Goal: Task Accomplishment & Management: Manage account settings

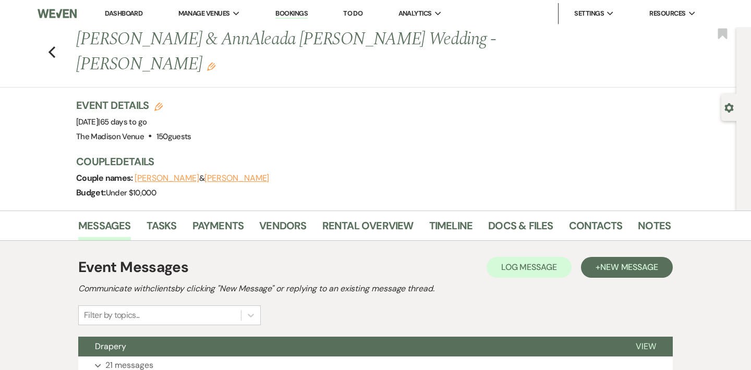
click at [122, 13] on link "Dashboard" at bounding box center [124, 13] width 38 height 9
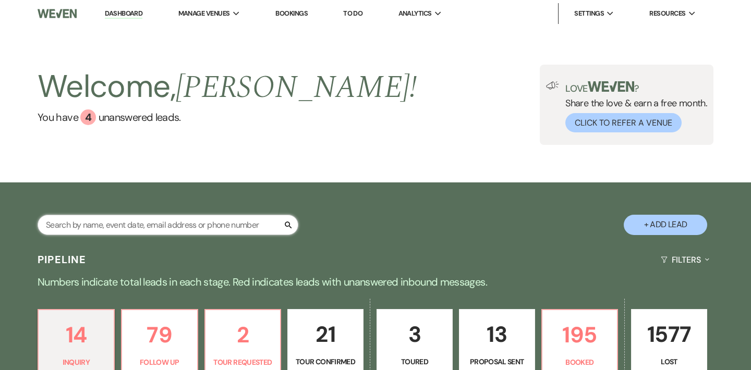
click at [163, 226] on input "text" at bounding box center [168, 225] width 261 height 20
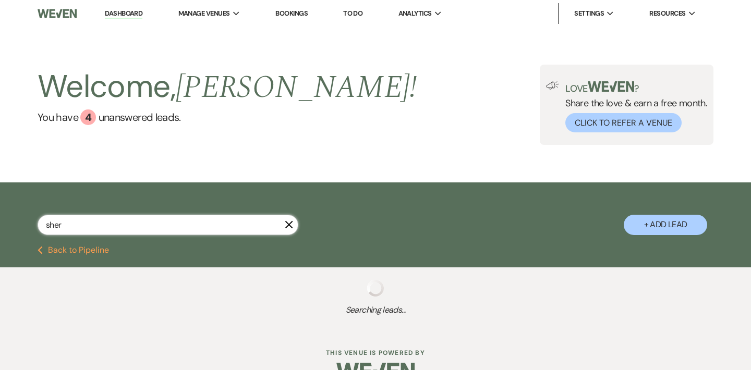
type input "[PERSON_NAME]"
select select "9"
select select "6"
select select "8"
select select "5"
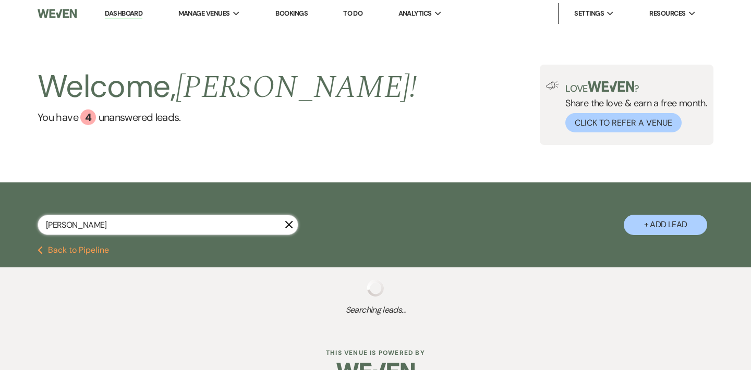
select select "9"
select select "8"
select select "5"
select select "8"
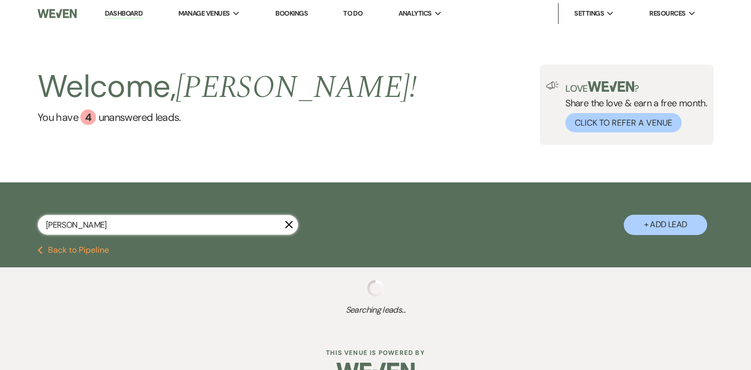
select select "7"
select select "8"
select select "1"
select select "8"
select select "5"
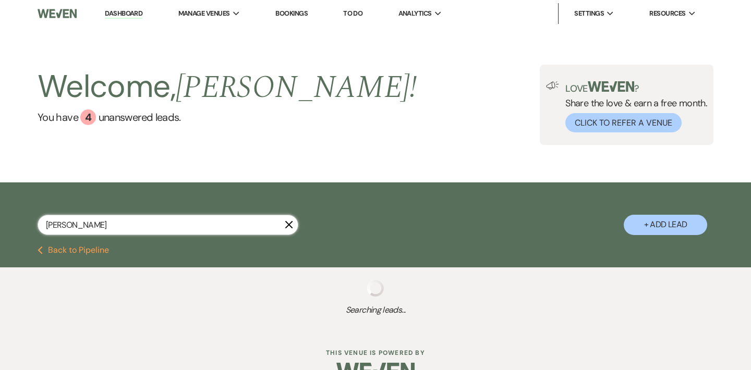
select select "8"
select select "5"
select select "8"
select select "5"
select select "8"
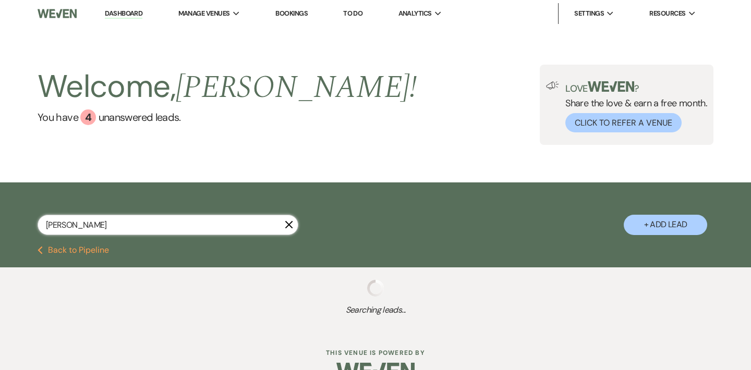
select select "5"
select select "8"
select select "5"
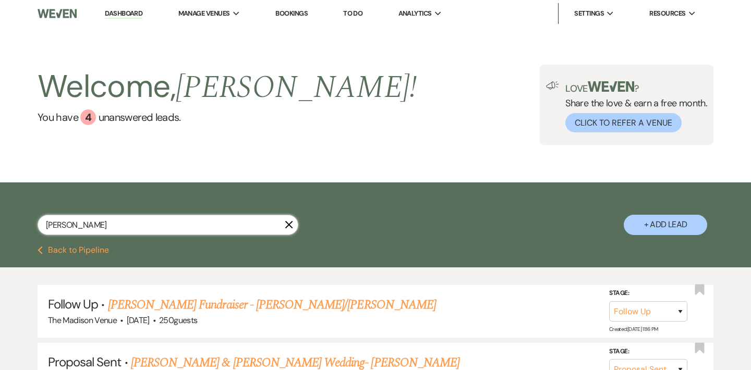
type input "[PERSON_NAME]"
select select "9"
select select "8"
select select "5"
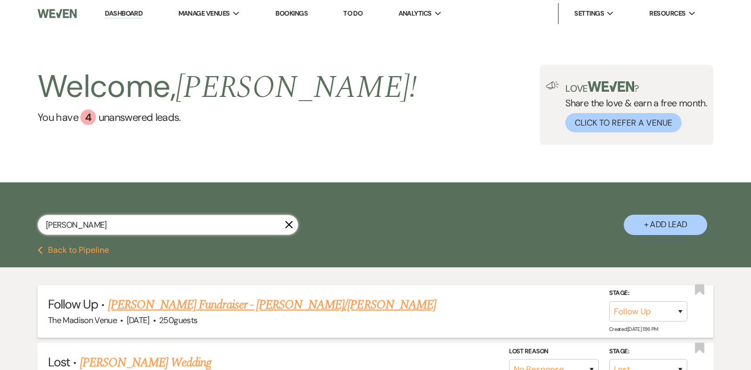
type input "[PERSON_NAME]"
click at [227, 308] on link "[PERSON_NAME] Fundraiser - [PERSON_NAME]/[PERSON_NAME]" at bounding box center [272, 305] width 328 height 19
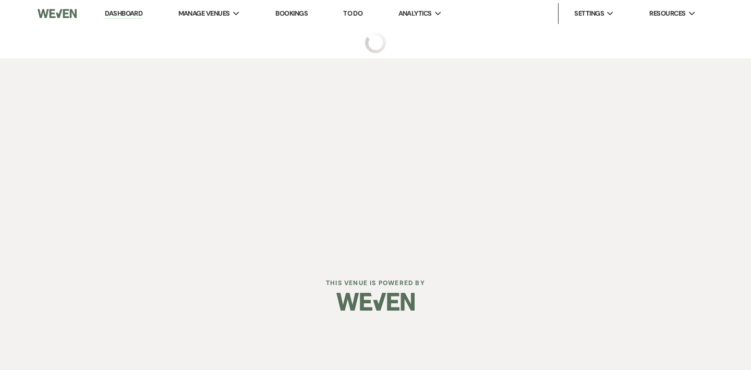
select select "9"
select select "5"
select select "20"
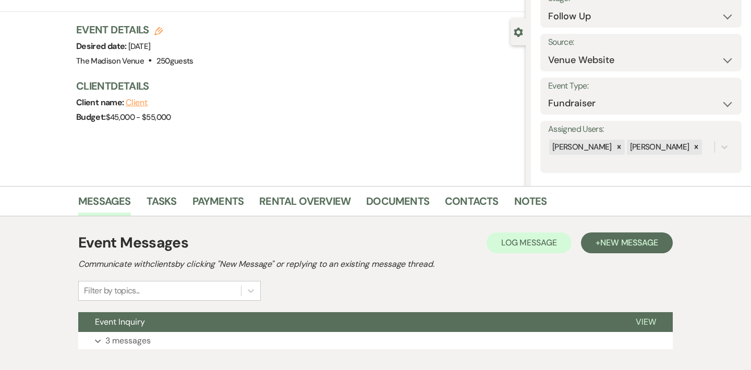
scroll to position [138, 0]
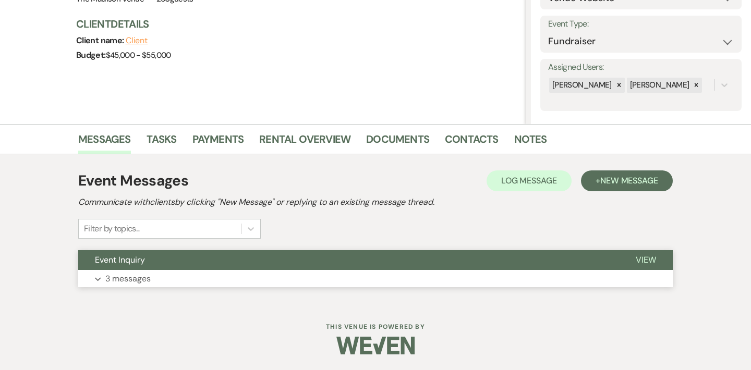
click at [388, 261] on button "Event Inquiry" at bounding box center [348, 260] width 540 height 20
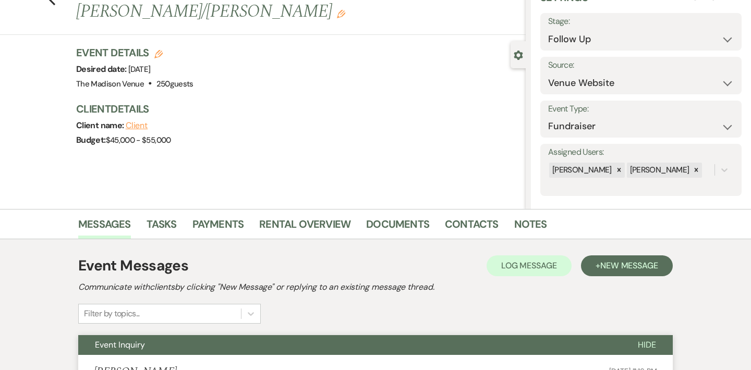
scroll to position [64, 0]
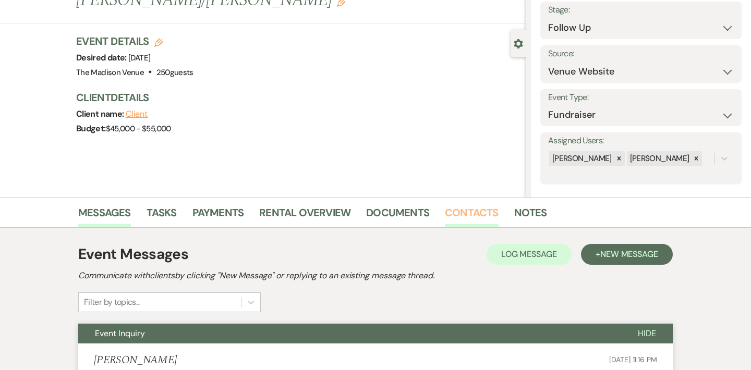
click at [450, 214] on link "Contacts" at bounding box center [472, 215] width 54 height 23
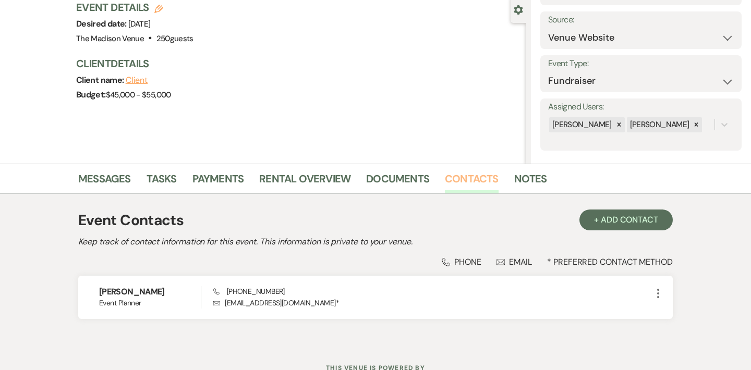
scroll to position [103, 0]
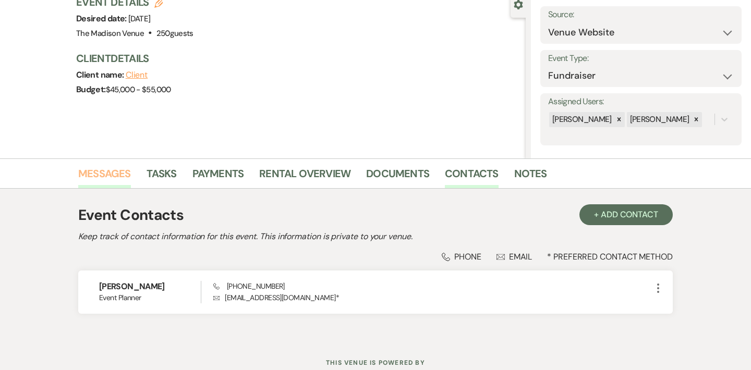
click at [119, 178] on link "Messages" at bounding box center [104, 176] width 53 height 23
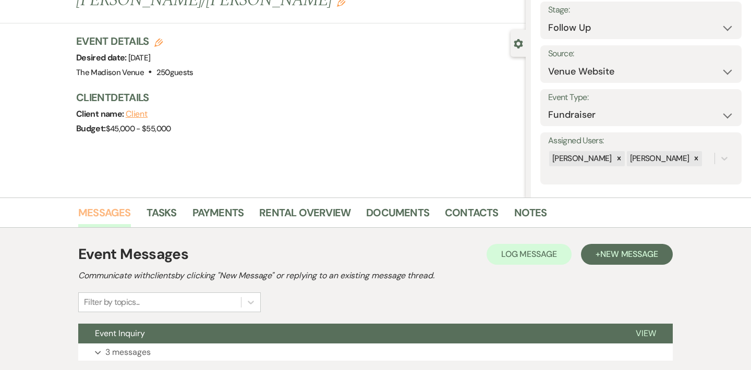
scroll to position [138, 0]
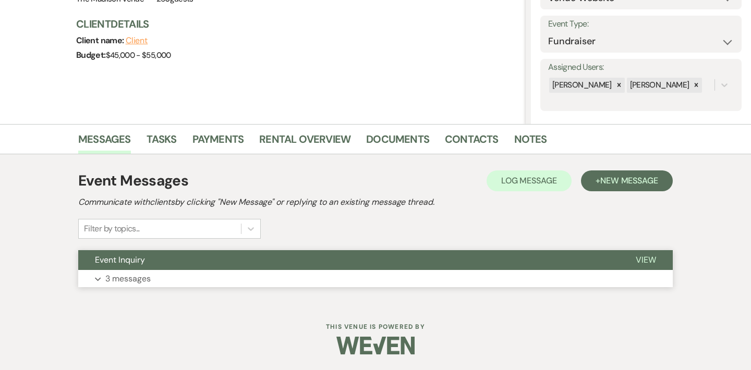
click at [241, 261] on button "Event Inquiry" at bounding box center [348, 260] width 540 height 20
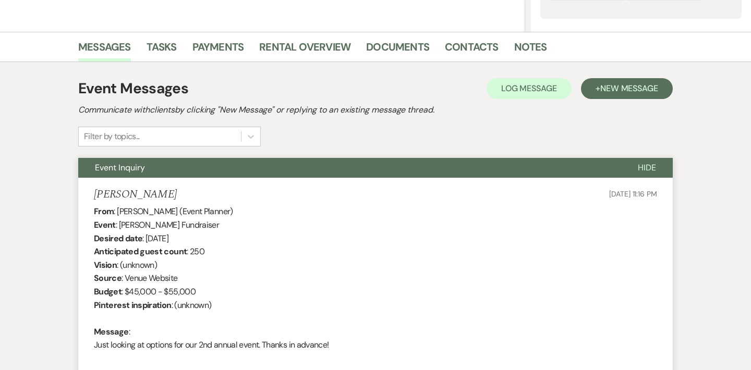
scroll to position [229, 0]
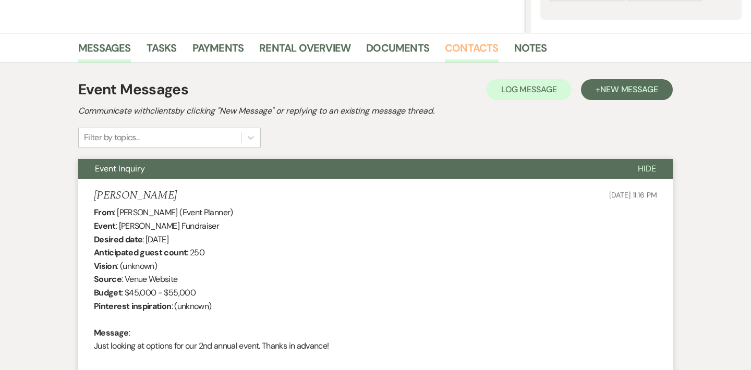
click at [456, 50] on link "Contacts" at bounding box center [472, 51] width 54 height 23
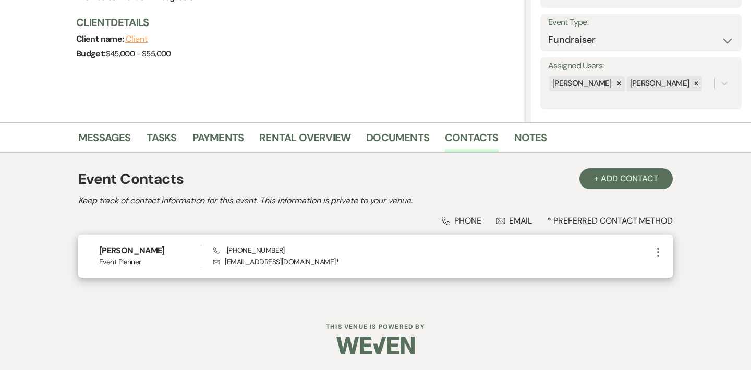
click at [255, 263] on p "Envelope [EMAIL_ADDRESS][DOMAIN_NAME] *" at bounding box center [432, 261] width 438 height 11
drag, startPoint x: 255, startPoint y: 263, endPoint x: 270, endPoint y: 263, distance: 15.1
click at [270, 263] on p "Envelope [EMAIL_ADDRESS][DOMAIN_NAME] *" at bounding box center [432, 261] width 438 height 11
copy p "clevelandfostercarecloset"
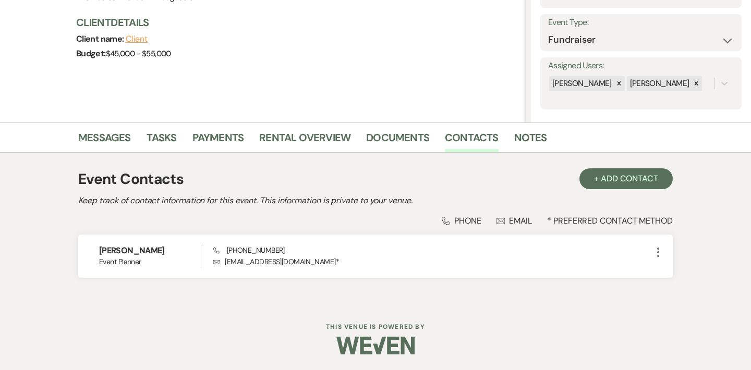
click at [335, 67] on div "Previous [PERSON_NAME] Fundraiser - [PERSON_NAME]/[PERSON_NAME] Edit Bookmark G…" at bounding box center [262, 5] width 525 height 235
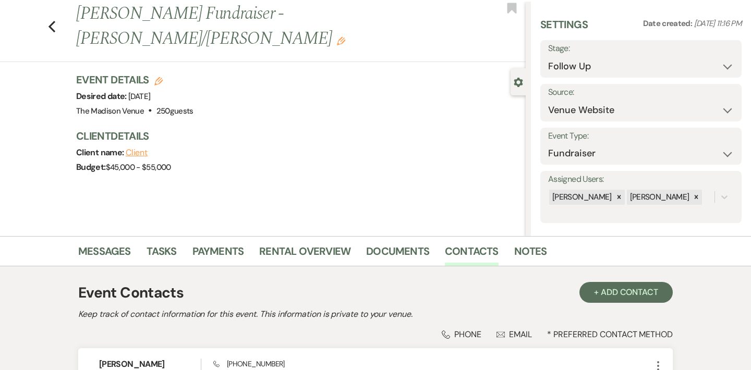
scroll to position [0, 0]
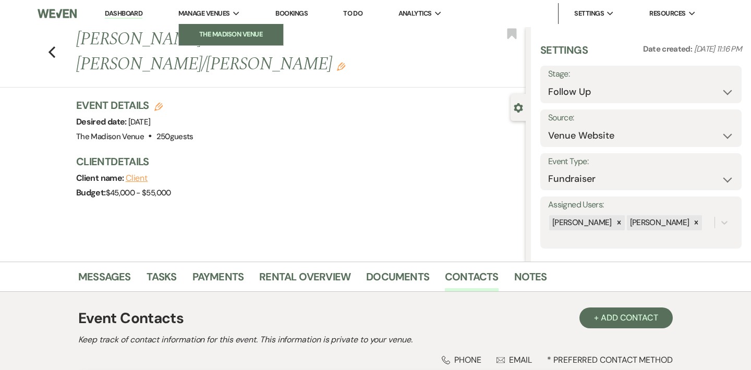
click at [210, 27] on link "The Madison Venue" at bounding box center [231, 34] width 104 height 21
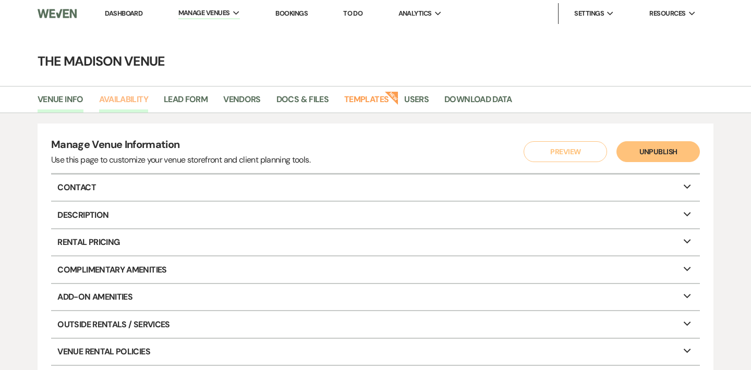
click at [128, 99] on link "Availability" at bounding box center [123, 103] width 49 height 20
select select "3"
select select "2026"
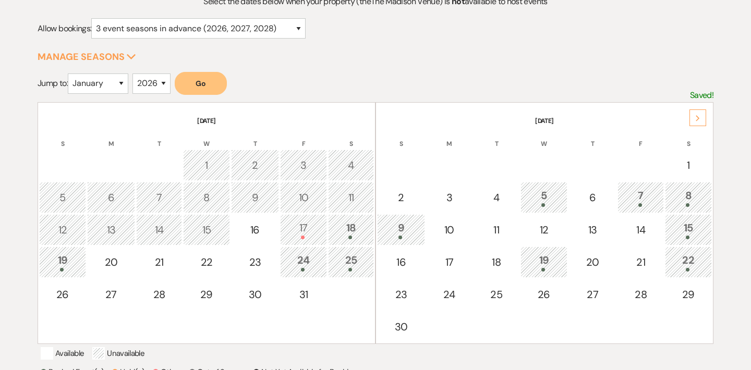
scroll to position [142, 0]
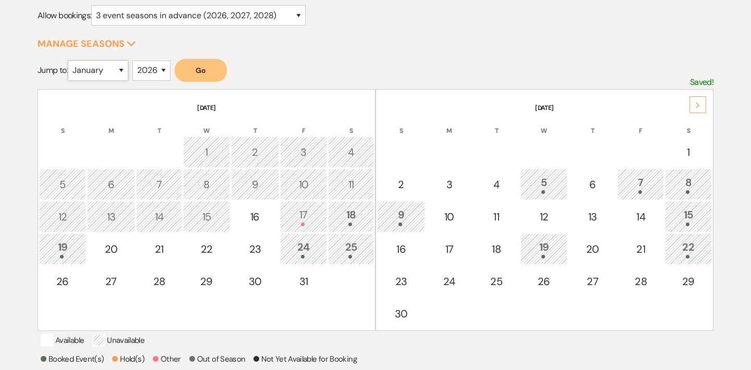
click at [94, 70] on select "January February March April May June July August September October November De…" at bounding box center [98, 70] width 60 height 20
select select "10"
click at [70, 60] on select "January February March April May June July August September October November De…" at bounding box center [98, 70] width 60 height 20
click at [206, 71] on button "Go" at bounding box center [201, 70] width 52 height 23
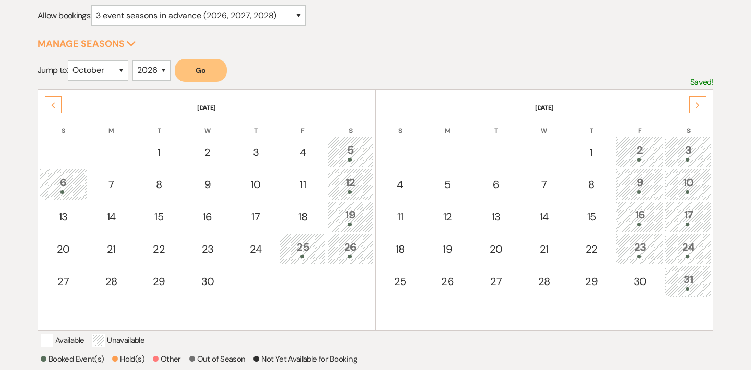
click at [695, 285] on div "31" at bounding box center [687, 281] width 35 height 19
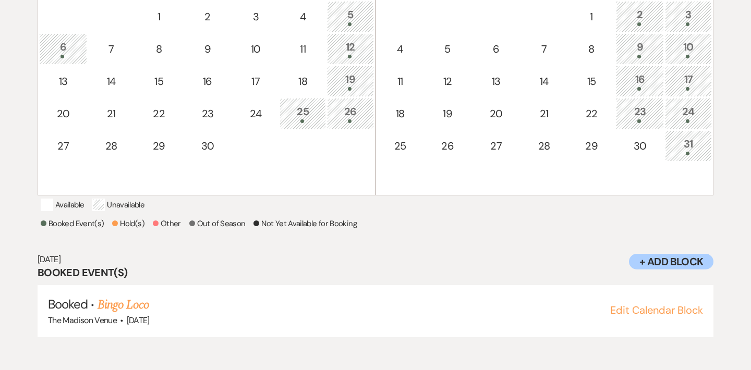
scroll to position [278, 0]
click at [634, 151] on div "30" at bounding box center [639, 146] width 36 height 16
select select "other"
select select "false"
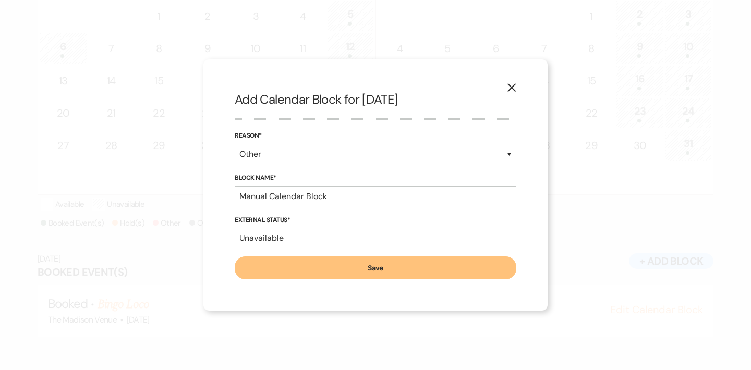
click at [511, 97] on h2 "Add Calendar Block for [DATE]" at bounding box center [375, 100] width 281 height 18
click at [510, 91] on icon "X" at bounding box center [511, 87] width 9 height 9
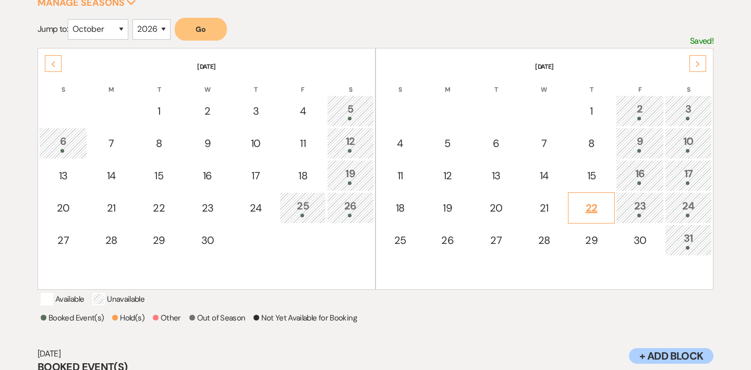
scroll to position [182, 0]
click at [700, 59] on div "Next" at bounding box center [697, 64] width 17 height 17
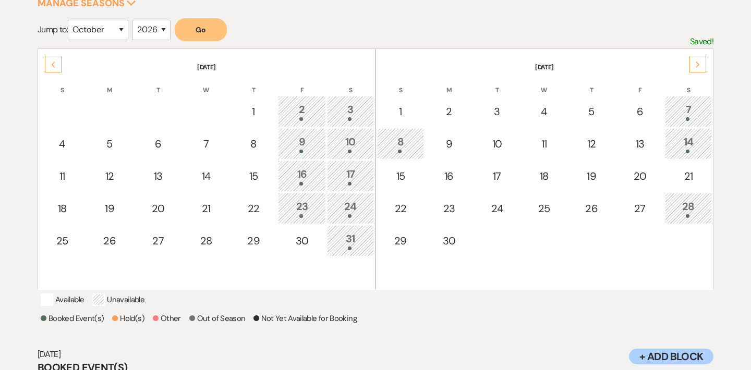
click at [51, 65] on icon "Previous" at bounding box center [53, 65] width 5 height 6
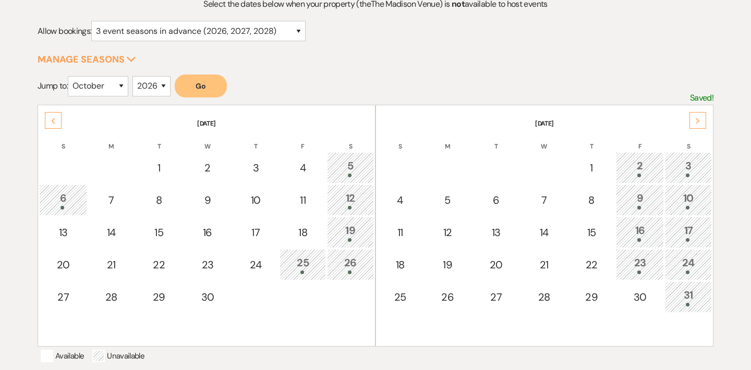
scroll to position [127, 0]
click at [536, 80] on form "Jump to: January February March April May June July August September October No…" at bounding box center [375, 88] width 675 height 30
